Goal: Entertainment & Leisure: Consume media (video, audio)

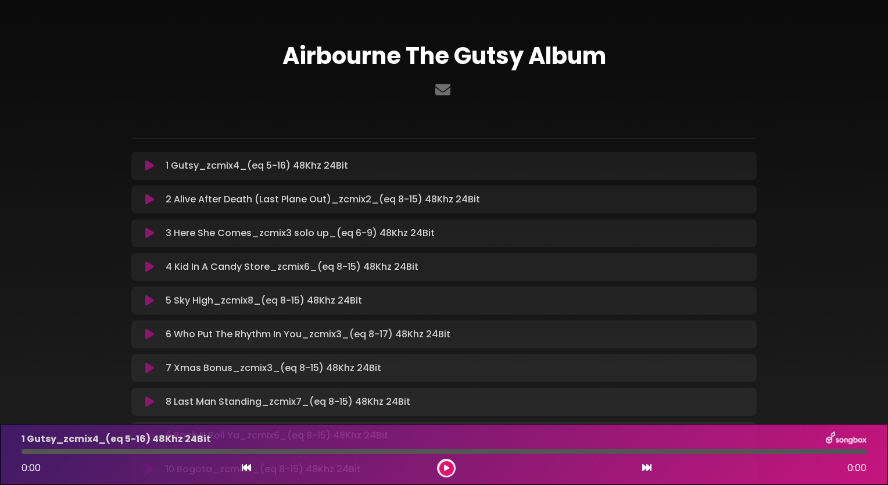
click at [153, 168] on icon at bounding box center [149, 166] width 9 height 12
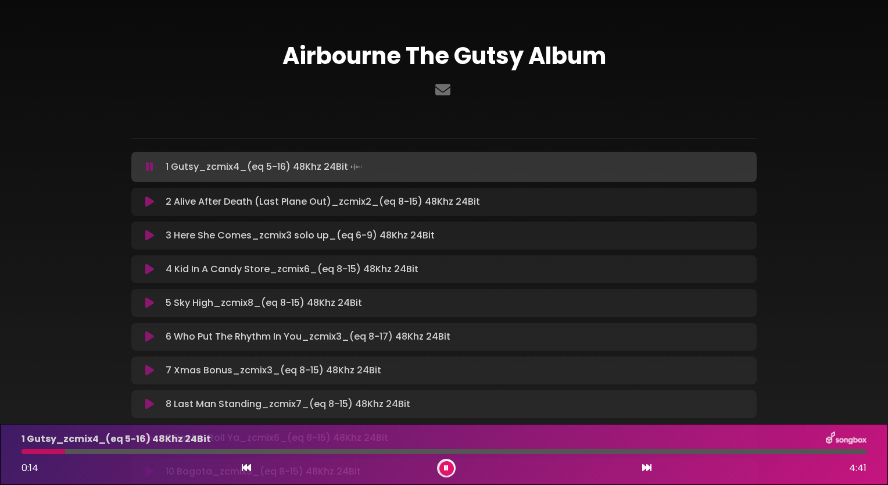
click at [150, 199] on icon at bounding box center [149, 202] width 9 height 12
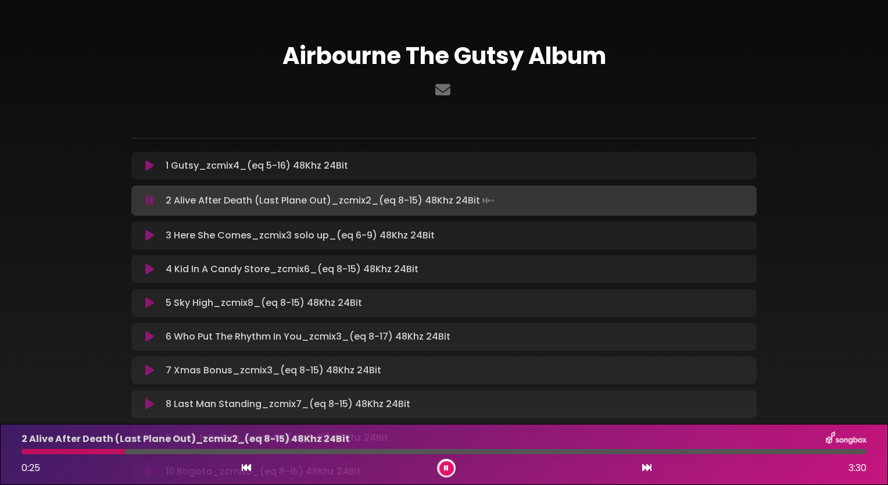
click at [151, 238] on icon at bounding box center [149, 235] width 9 height 12
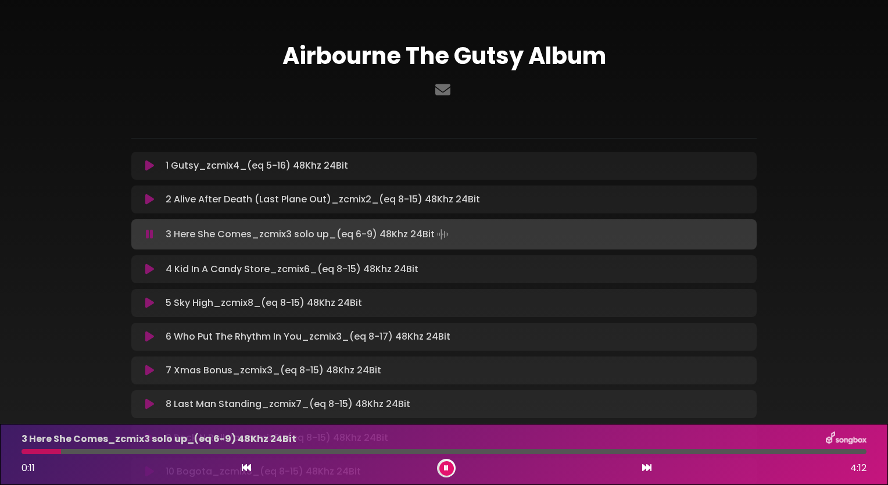
click at [146, 271] on icon at bounding box center [149, 269] width 9 height 12
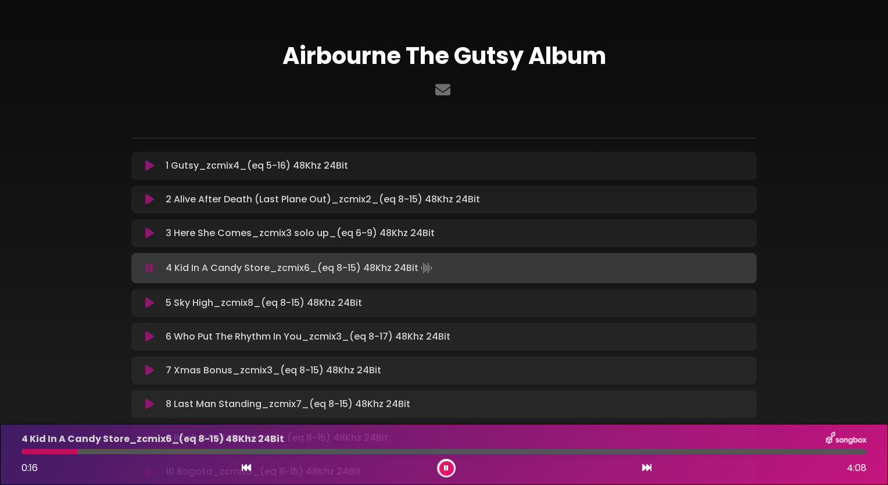
click at [145, 299] on icon at bounding box center [149, 303] width 9 height 12
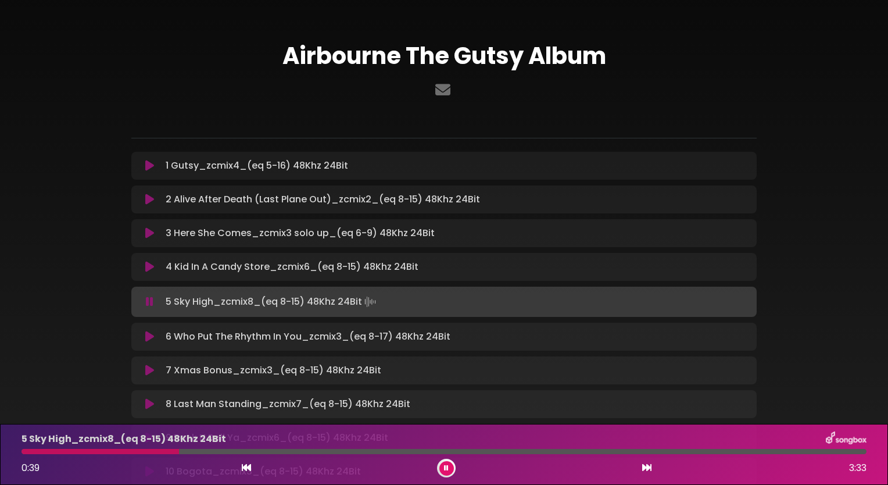
click at [151, 336] on icon at bounding box center [149, 337] width 9 height 12
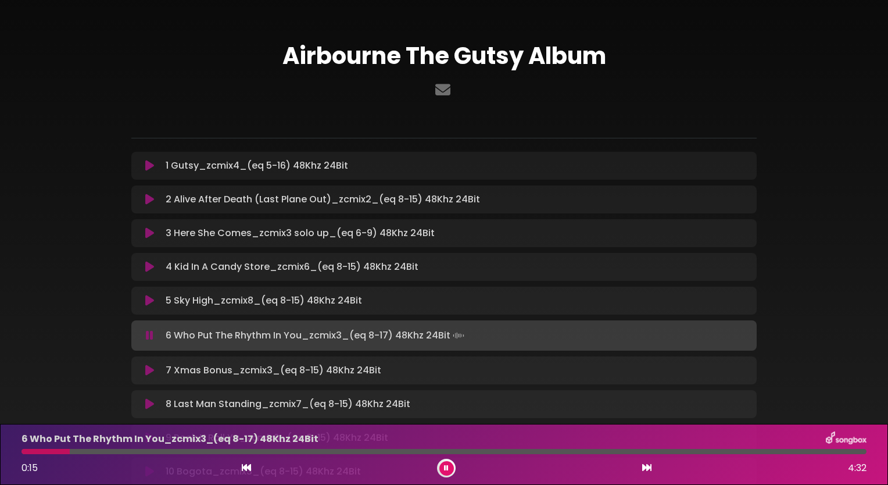
click at [145, 368] on icon at bounding box center [149, 370] width 9 height 12
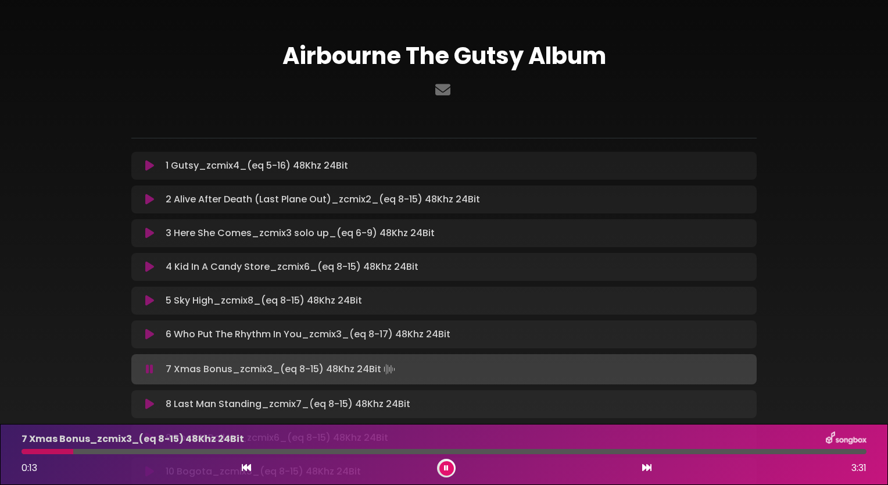
click at [146, 400] on icon at bounding box center [149, 404] width 9 height 12
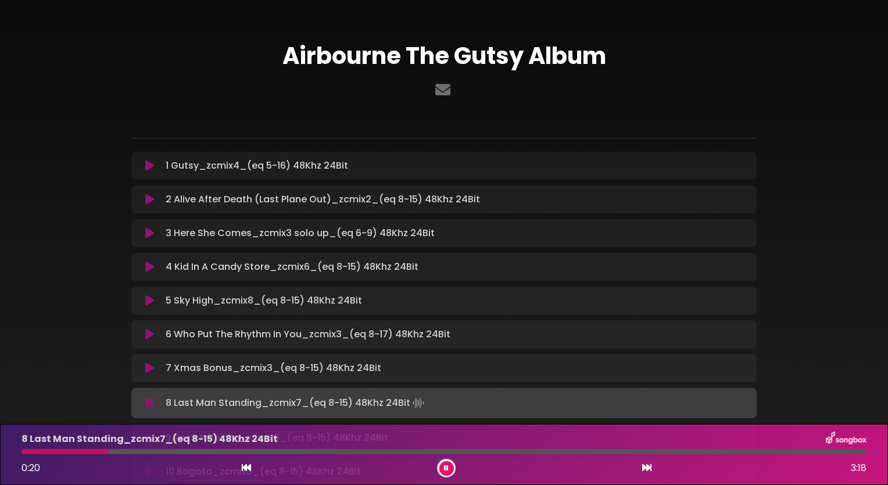
click at [649, 467] on icon at bounding box center [646, 466] width 9 height 9
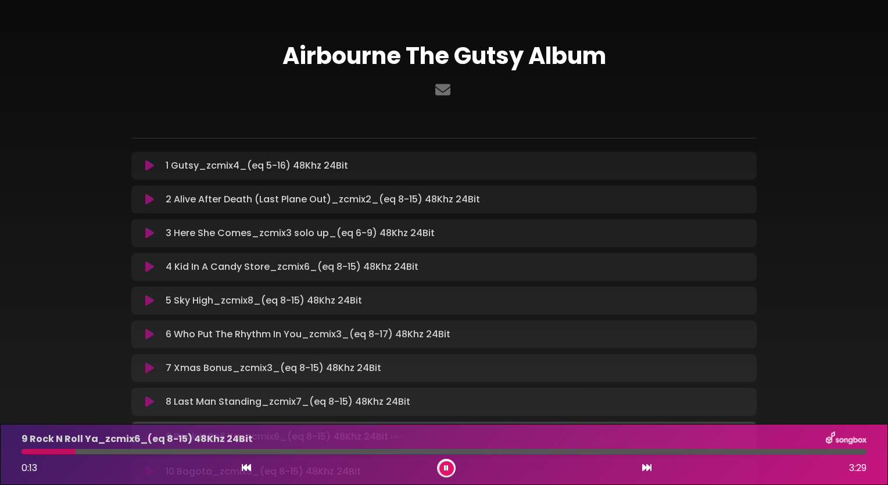
click at [649, 468] on icon at bounding box center [646, 466] width 9 height 9
click at [648, 468] on icon at bounding box center [646, 466] width 9 height 9
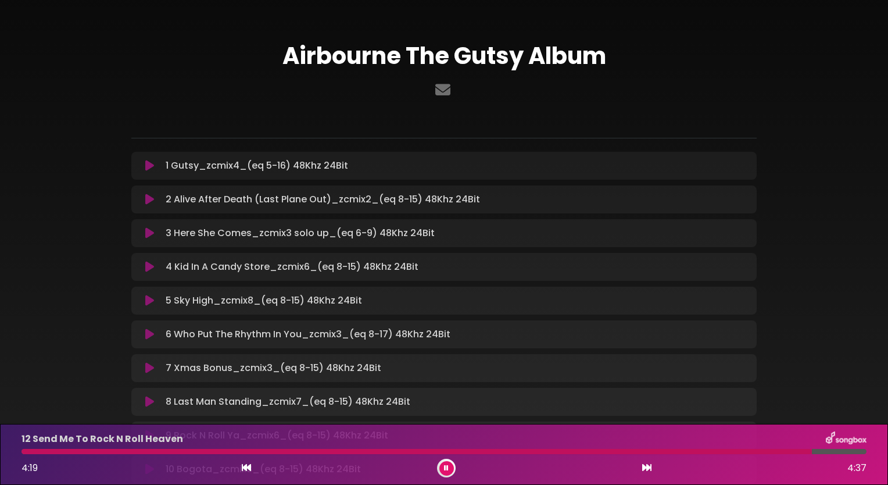
drag, startPoint x: 851, startPoint y: 452, endPoint x: 755, endPoint y: 448, distance: 95.3
click at [755, 448] on div at bounding box center [443, 450] width 845 height 5
drag, startPoint x: 758, startPoint y: 452, endPoint x: 697, endPoint y: 450, distance: 60.4
click at [697, 450] on div at bounding box center [443, 450] width 845 height 5
drag, startPoint x: 702, startPoint y: 454, endPoint x: 627, endPoint y: 457, distance: 74.4
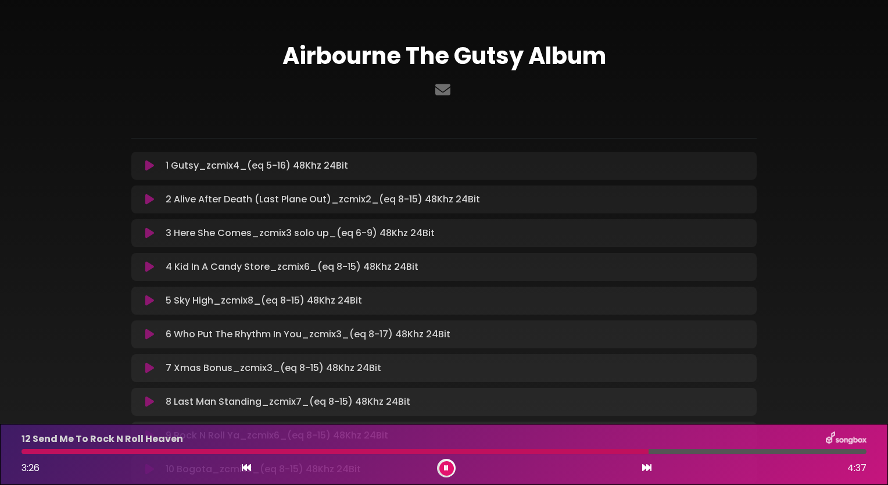
click at [648, 451] on div at bounding box center [334, 450] width 627 height 5
drag, startPoint x: 647, startPoint y: 453, endPoint x: 625, endPoint y: 452, distance: 21.5
click at [625, 452] on div at bounding box center [323, 450] width 604 height 5
drag, startPoint x: 627, startPoint y: 453, endPoint x: 518, endPoint y: 447, distance: 108.8
click at [503, 448] on div "12 Send Me To Rock N Roll Heaven 3:19 4:37" at bounding box center [444, 454] width 859 height 46
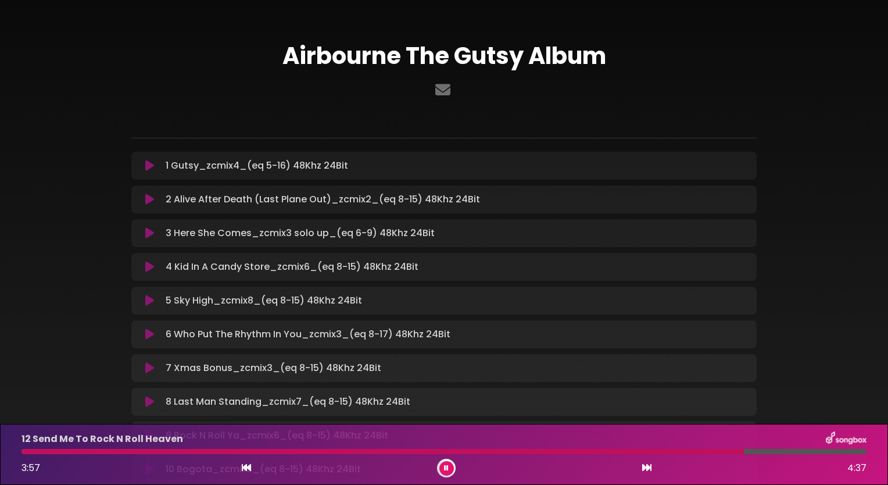
click at [246, 471] on icon at bounding box center [246, 466] width 9 height 9
click at [641, 464] on button at bounding box center [646, 467] width 10 height 15
click at [646, 465] on icon at bounding box center [646, 466] width 9 height 9
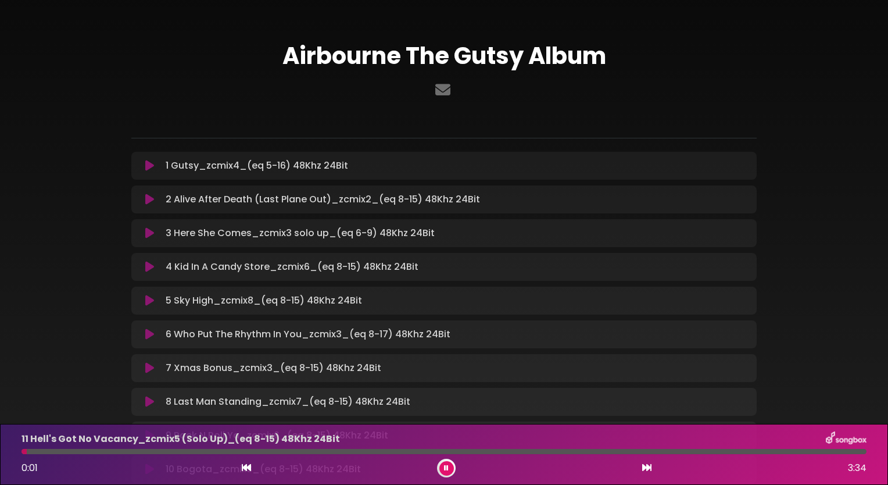
click at [646, 465] on icon at bounding box center [646, 466] width 9 height 9
click at [821, 84] on div "Airbourne The Gutsy Album" at bounding box center [443, 293] width 767 height 558
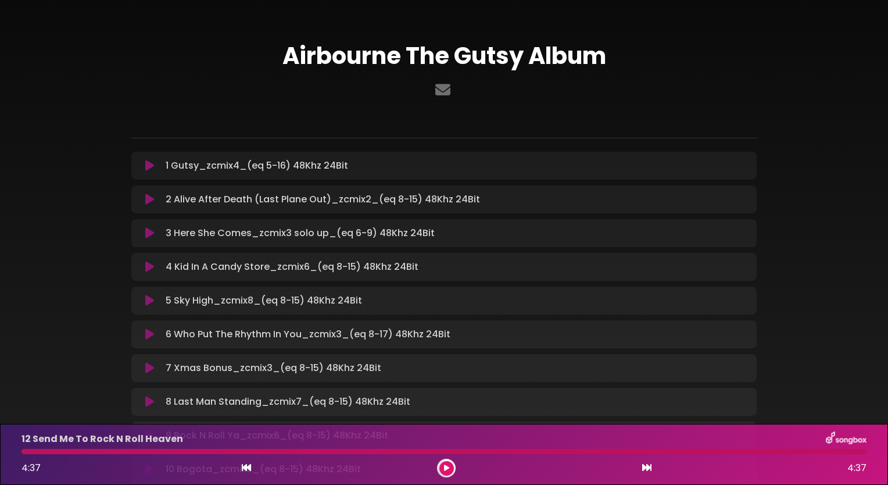
click at [153, 165] on icon at bounding box center [149, 166] width 9 height 12
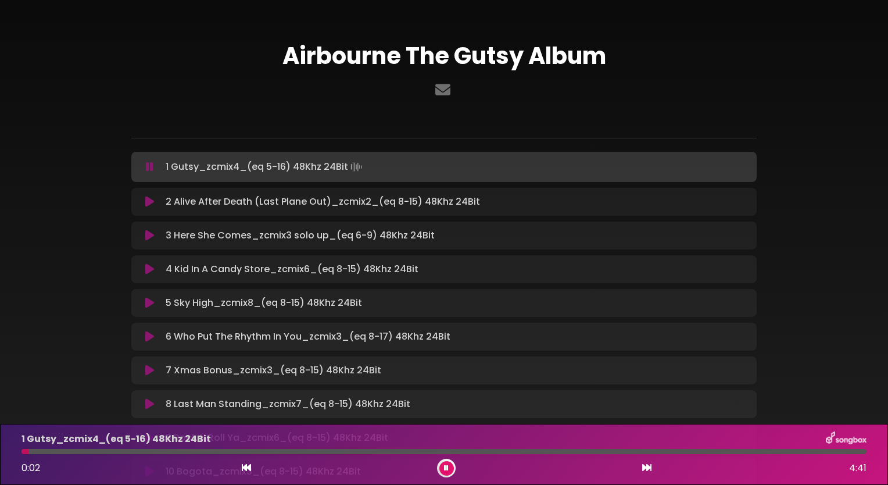
click at [145, 203] on icon at bounding box center [149, 202] width 9 height 12
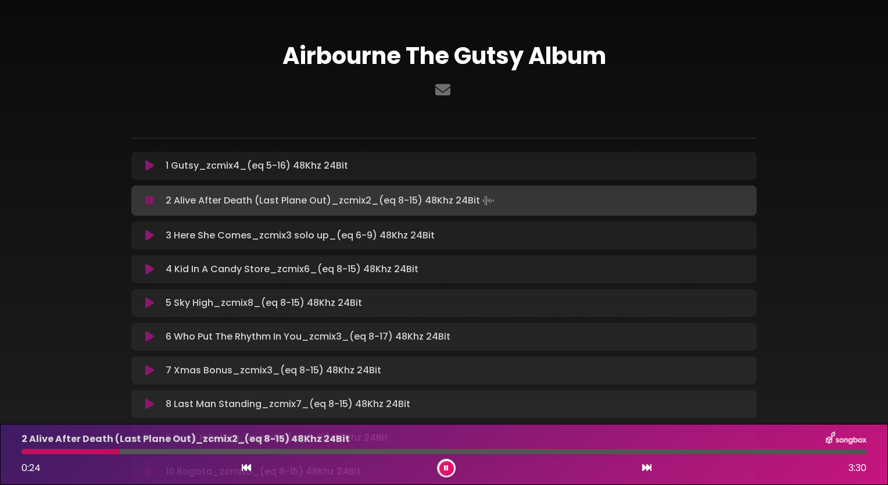
click at [790, 103] on div "Airbourne The Gutsy Album" at bounding box center [443, 293] width 767 height 558
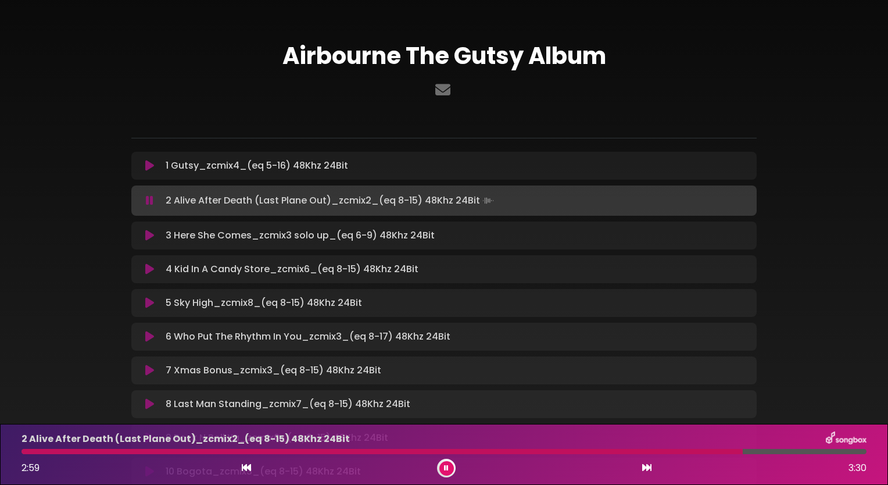
click at [148, 235] on icon at bounding box center [149, 235] width 9 height 12
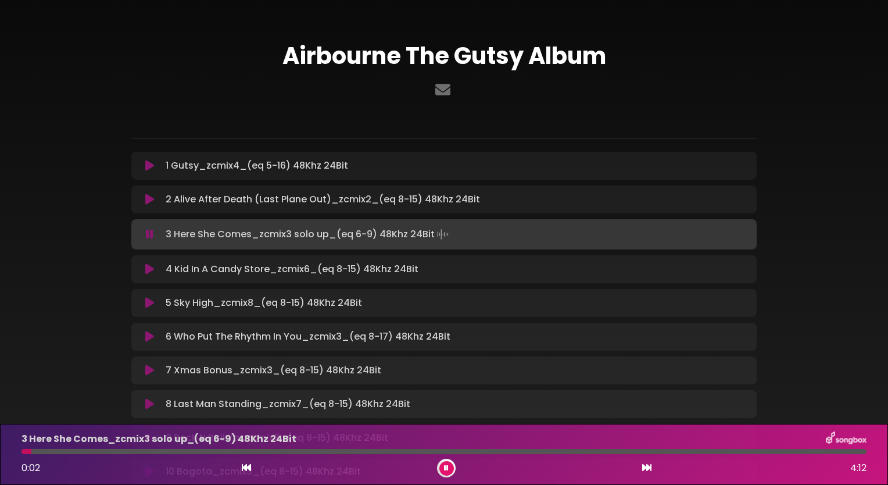
click at [153, 271] on icon at bounding box center [149, 269] width 9 height 12
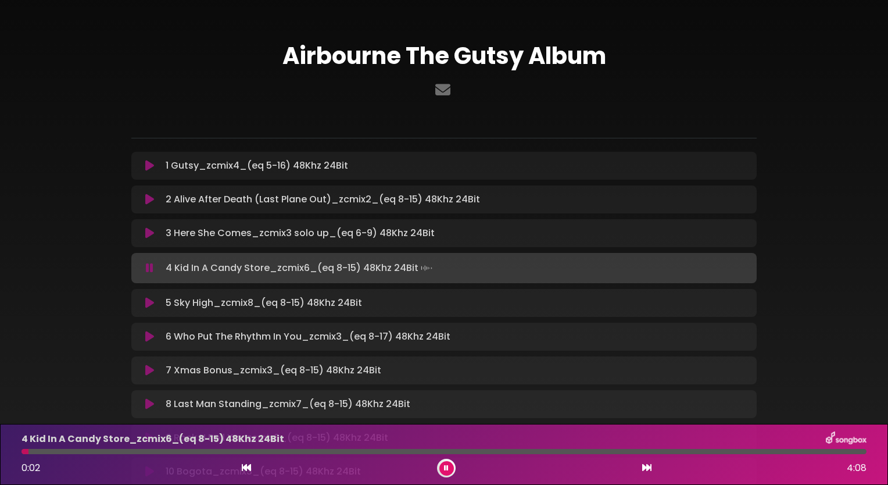
click at [149, 303] on icon at bounding box center [149, 303] width 9 height 12
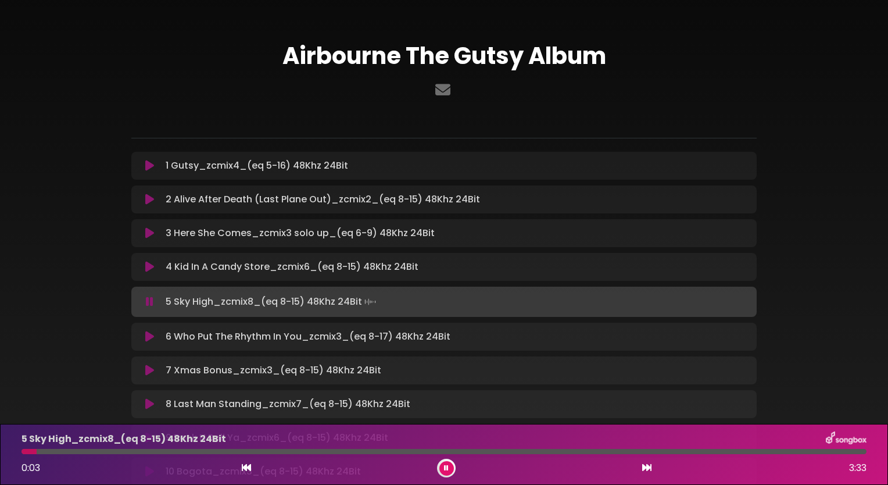
click at [147, 338] on icon at bounding box center [149, 337] width 9 height 12
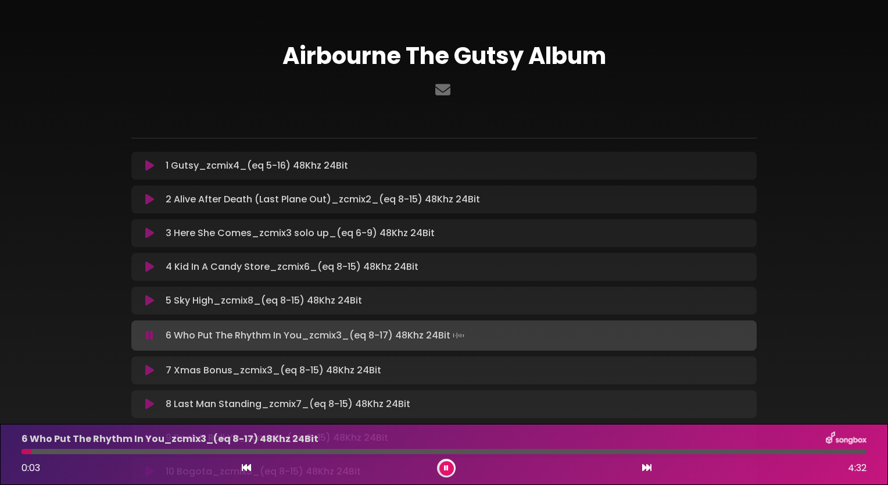
click at [149, 372] on icon at bounding box center [149, 370] width 9 height 12
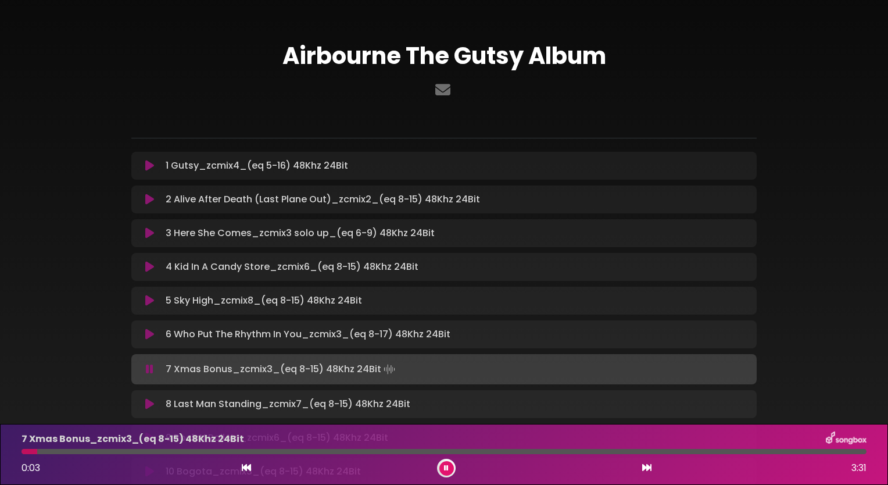
click at [153, 401] on button at bounding box center [149, 404] width 23 height 12
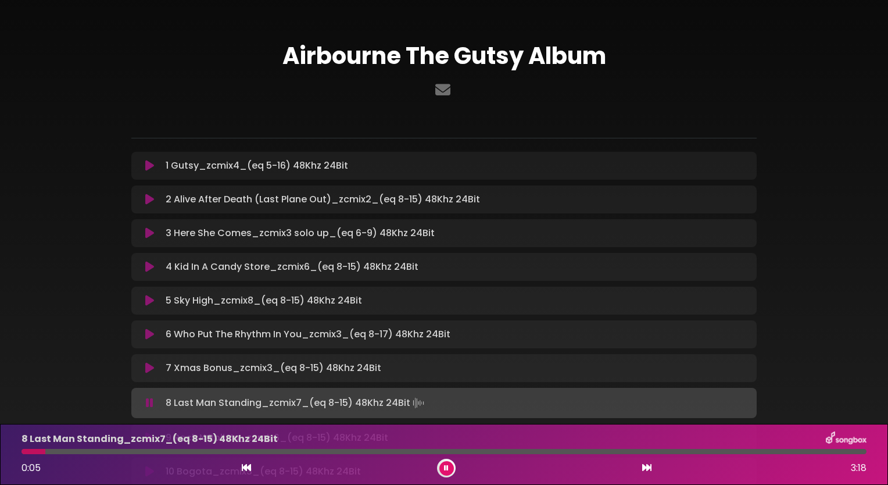
click at [646, 465] on icon at bounding box center [646, 466] width 9 height 9
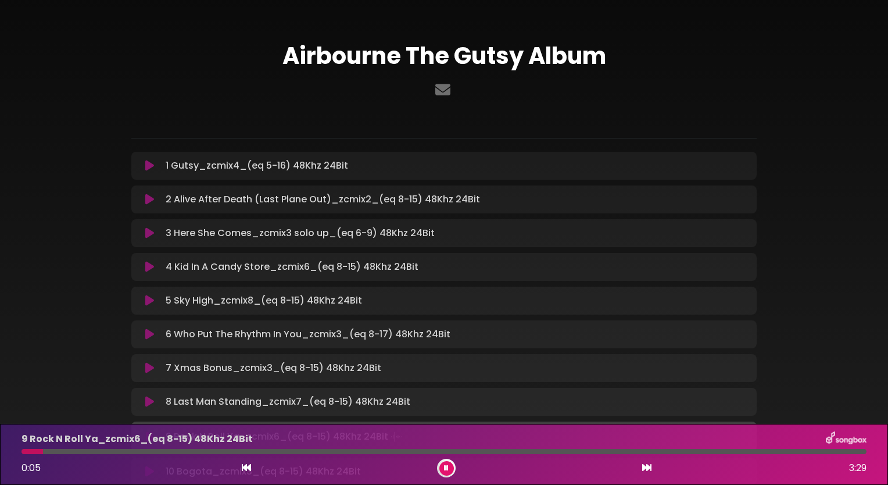
click at [646, 465] on icon at bounding box center [646, 466] width 9 height 9
click at [149, 162] on icon at bounding box center [149, 166] width 9 height 12
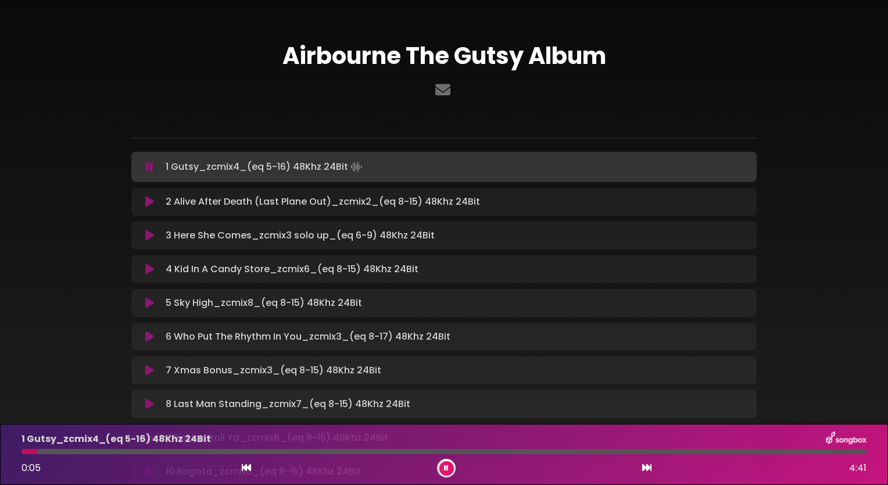
click at [147, 201] on icon at bounding box center [149, 202] width 9 height 12
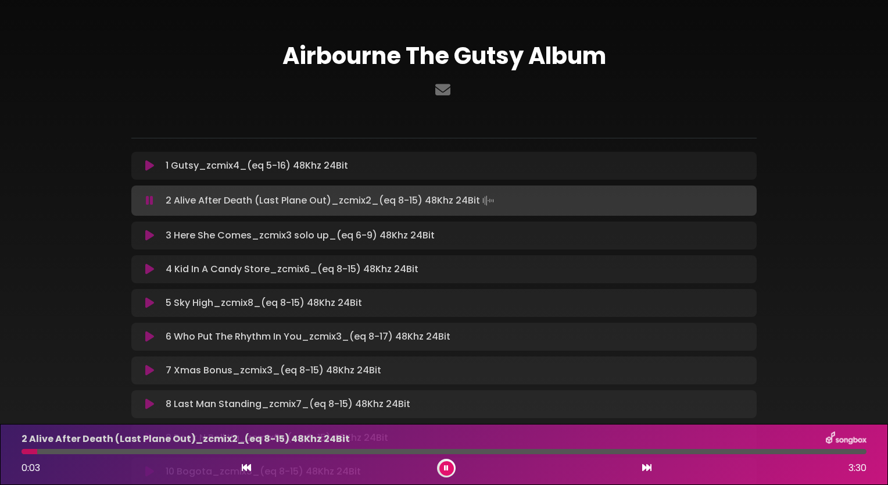
click at [150, 234] on icon at bounding box center [149, 235] width 9 height 12
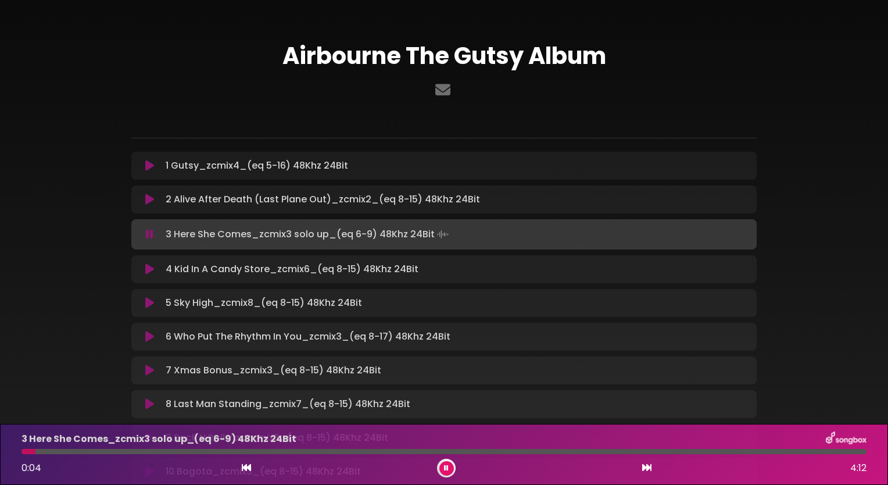
click at [149, 267] on icon at bounding box center [149, 269] width 9 height 12
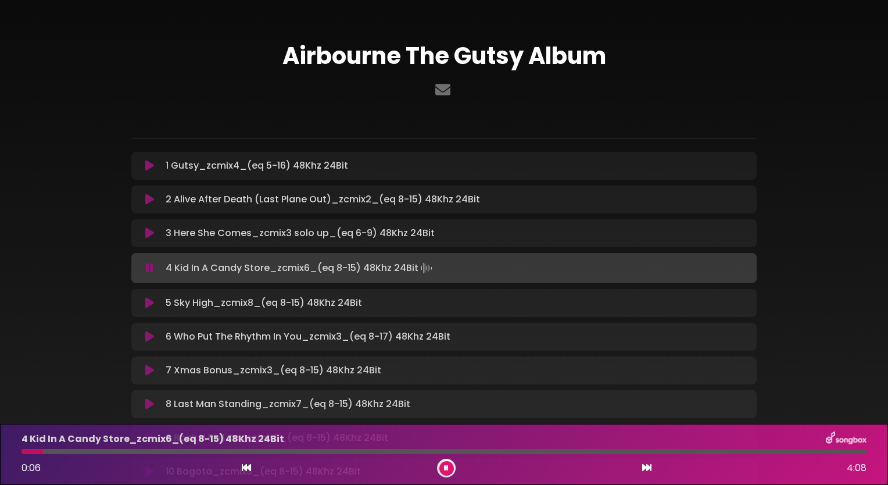
click at [146, 299] on icon at bounding box center [149, 303] width 9 height 12
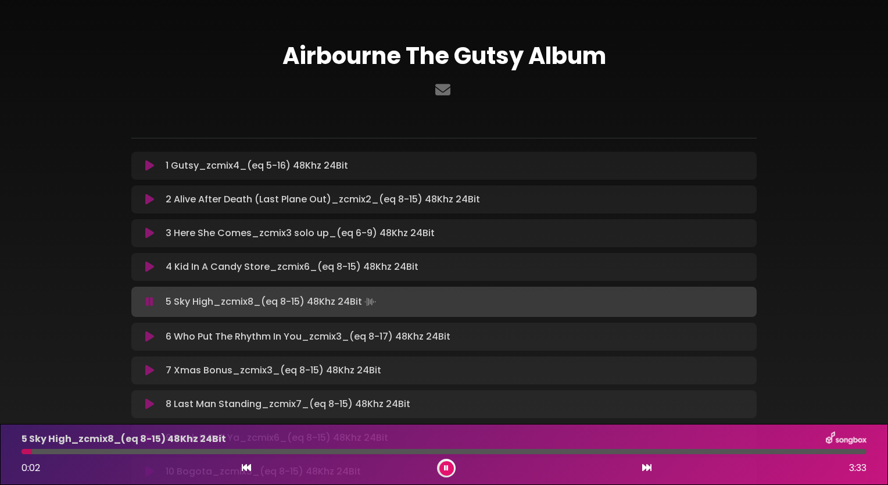
click at [145, 334] on icon at bounding box center [149, 337] width 9 height 12
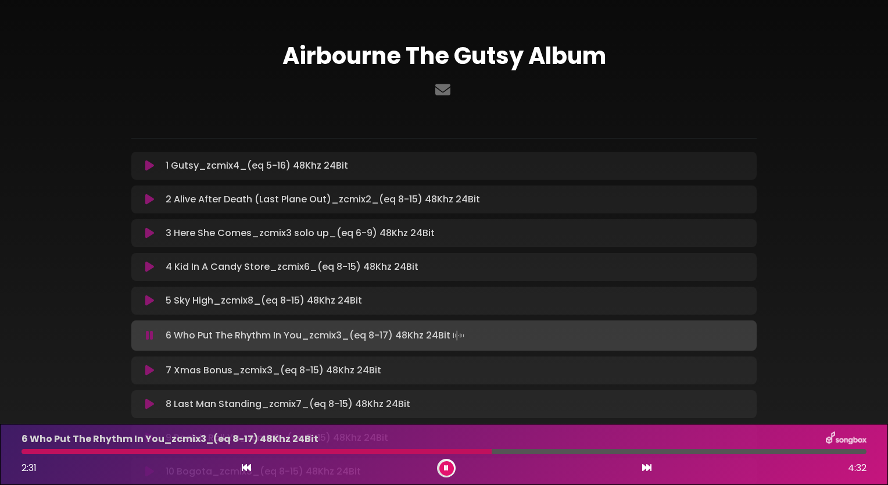
click at [150, 374] on icon at bounding box center [149, 370] width 9 height 12
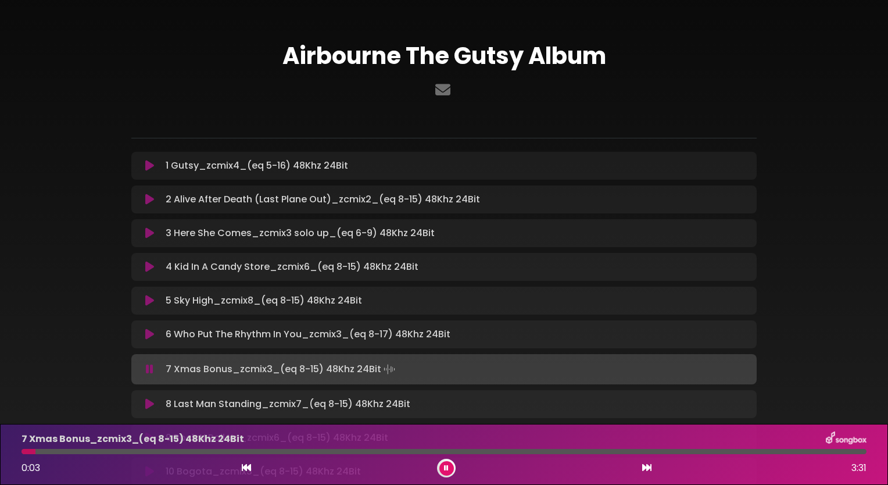
click at [146, 405] on icon at bounding box center [149, 404] width 9 height 12
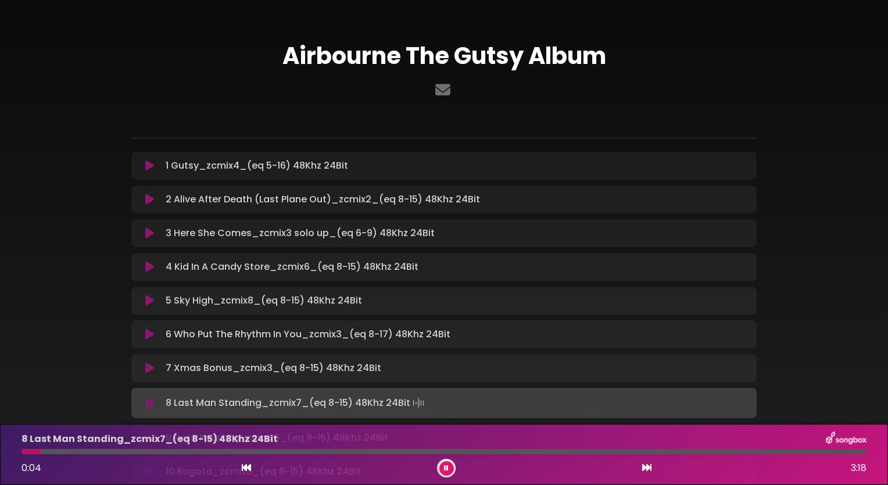
click at [648, 470] on icon at bounding box center [646, 466] width 9 height 9
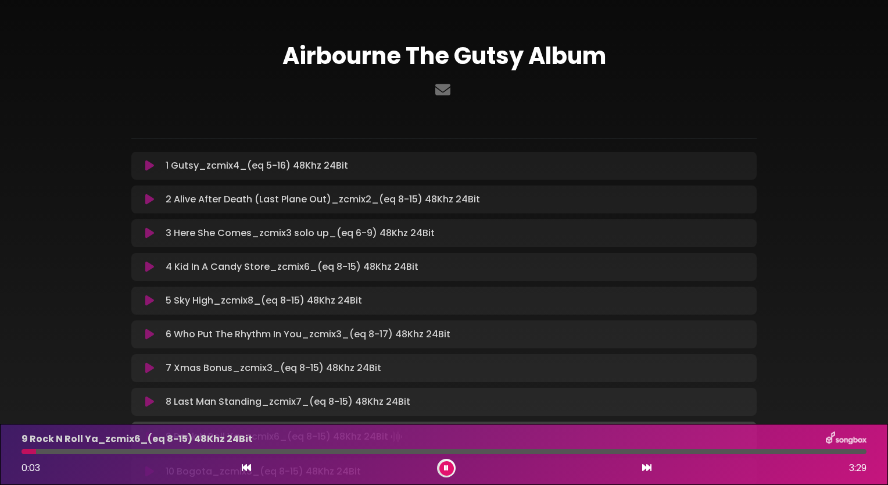
click at [648, 470] on icon at bounding box center [646, 466] width 9 height 9
click at [450, 466] on button at bounding box center [446, 468] width 15 height 15
click at [151, 405] on icon at bounding box center [149, 402] width 9 height 12
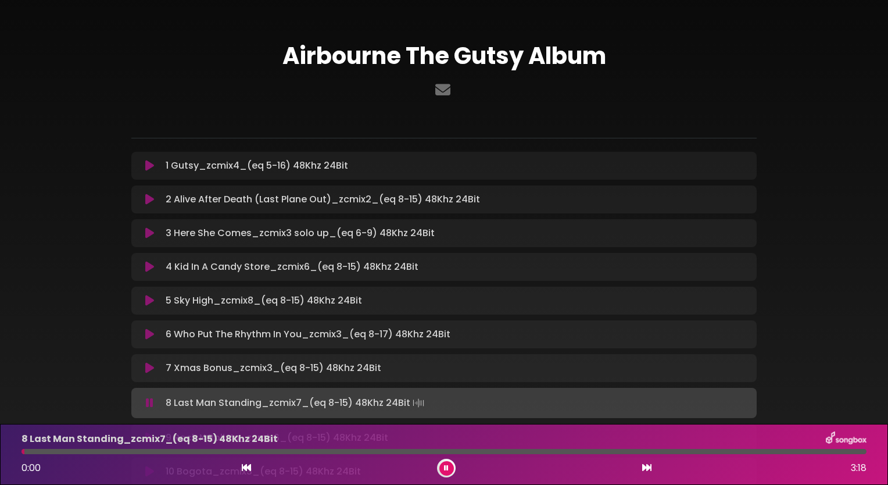
click at [644, 468] on icon at bounding box center [646, 466] width 9 height 9
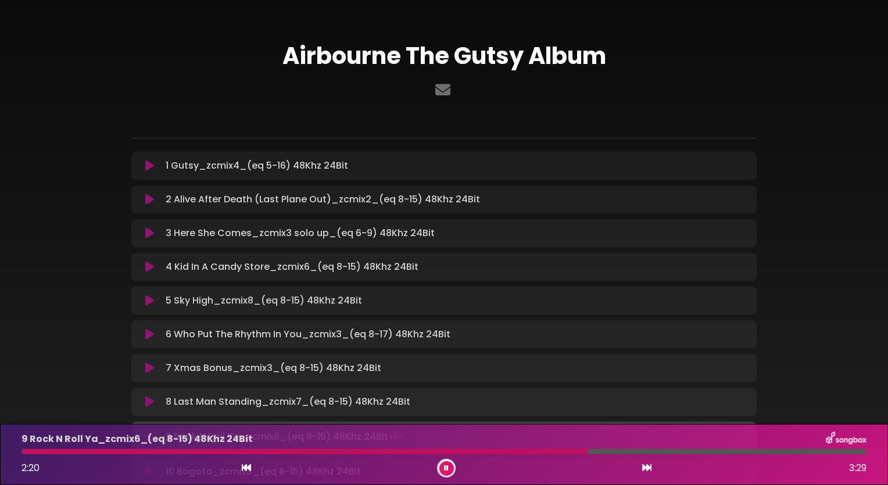
click at [646, 468] on icon at bounding box center [646, 466] width 9 height 9
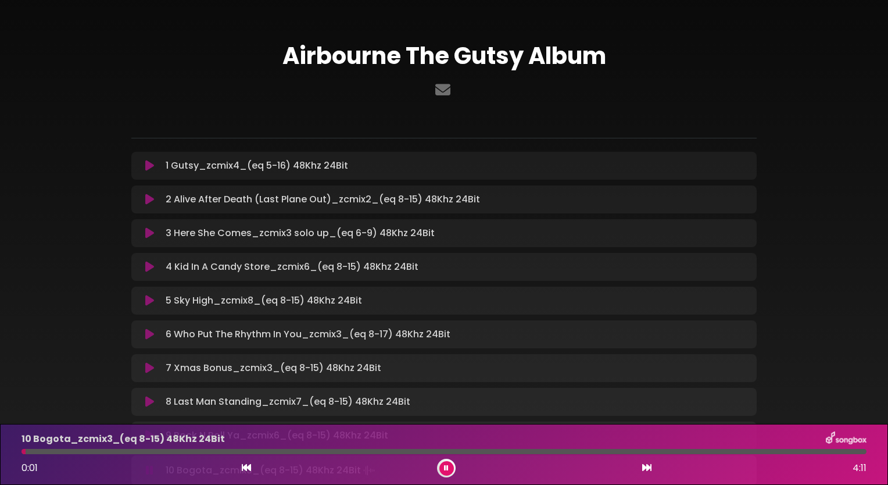
click at [646, 468] on icon at bounding box center [646, 466] width 9 height 9
